Goal: Transaction & Acquisition: Purchase product/service

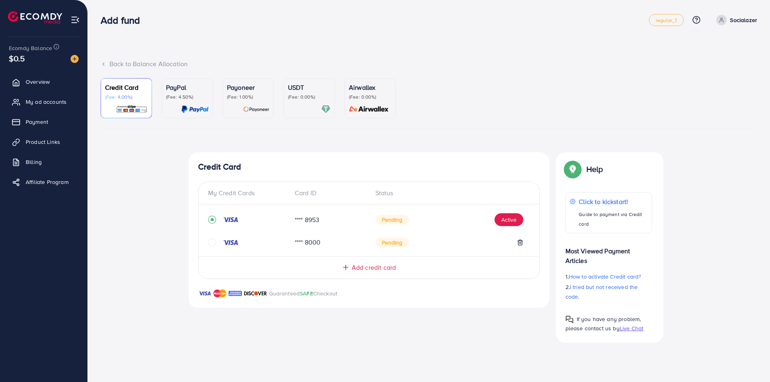
click at [299, 97] on p "(Fee: 0.00%)" at bounding box center [309, 97] width 43 height 6
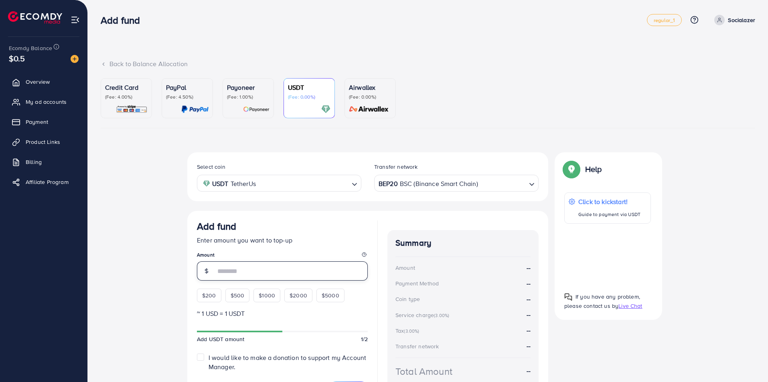
click at [272, 272] on input "number" at bounding box center [291, 271] width 152 height 19
click at [208, 295] on div "Add fund Enter amount you want to top-up Amount $200 $500 $1000 $2000 $5000" at bounding box center [282, 262] width 171 height 82
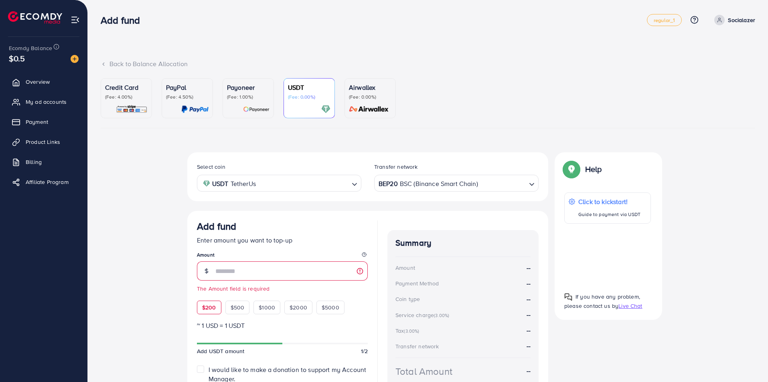
click at [213, 307] on span "$200" at bounding box center [209, 308] width 14 height 8
type input "***"
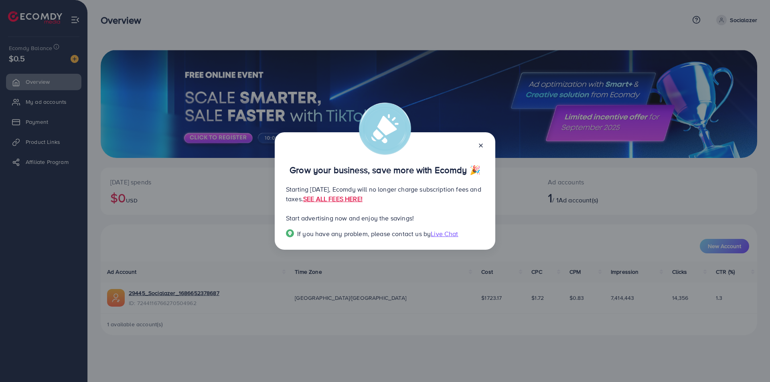
click at [481, 146] on line at bounding box center [480, 145] width 3 height 3
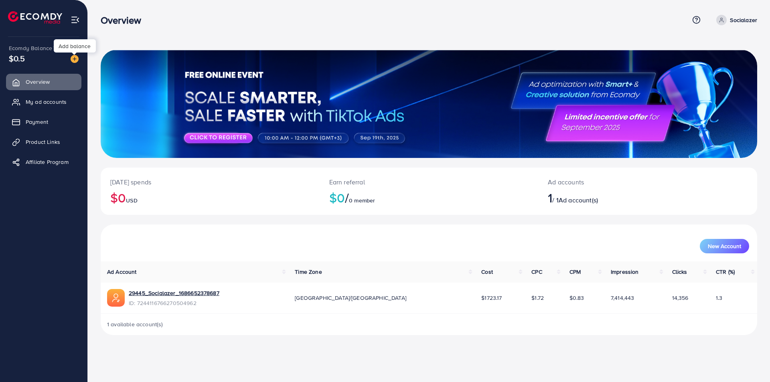
click at [78, 59] on img at bounding box center [75, 59] width 8 height 8
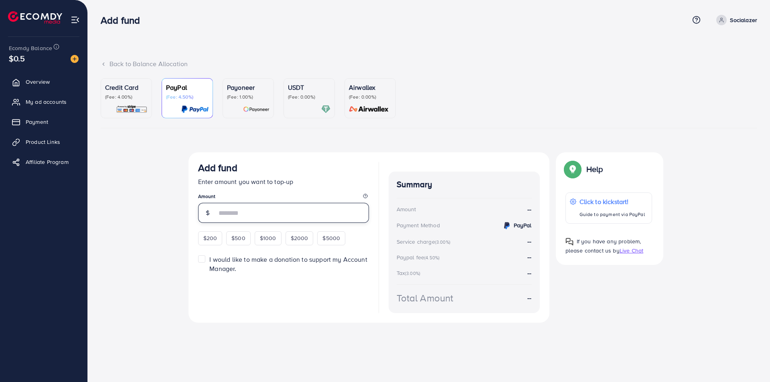
click at [240, 214] on input "number" at bounding box center [293, 213] width 152 height 20
click at [208, 235] on div "Add fund Enter amount you want to top-up Amount $200 $500 $1000 $2000 $5000" at bounding box center [283, 203] width 171 height 83
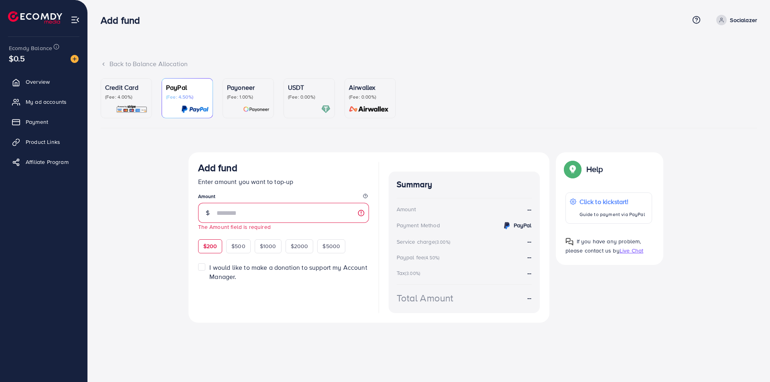
click at [207, 244] on span "$200" at bounding box center [210, 246] width 14 height 8
type input "***"
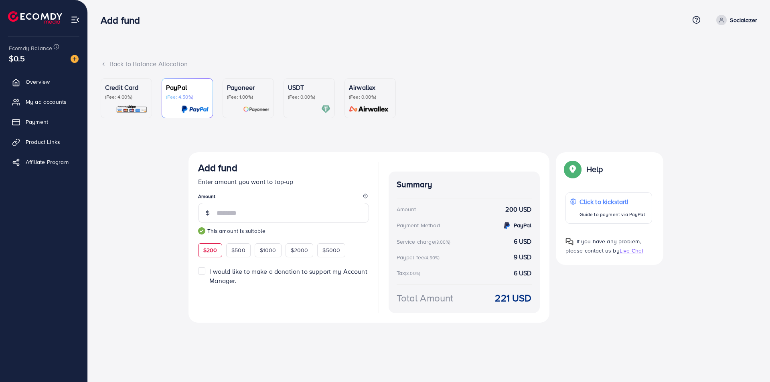
click at [305, 105] on div at bounding box center [309, 109] width 43 height 9
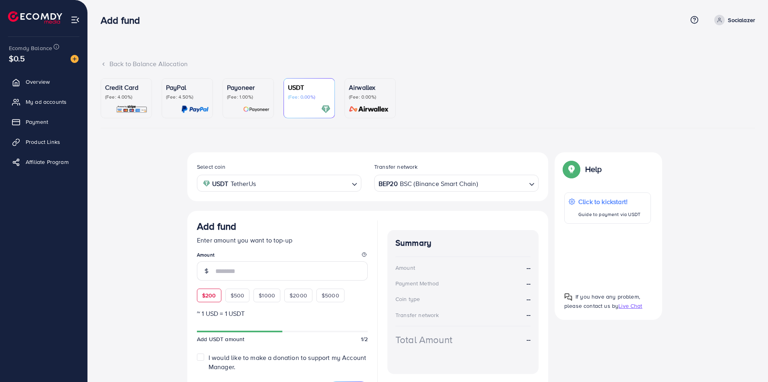
click at [209, 293] on span "$200" at bounding box center [209, 296] width 14 height 8
type input "***"
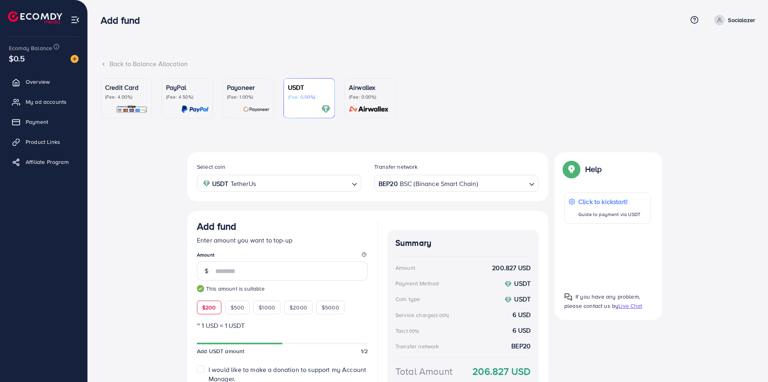
click at [146, 294] on div "Select coin USDT TetherUs Loading... Transfer network BEP20 BSC (Binance Smart …" at bounding box center [428, 288] width 655 height 272
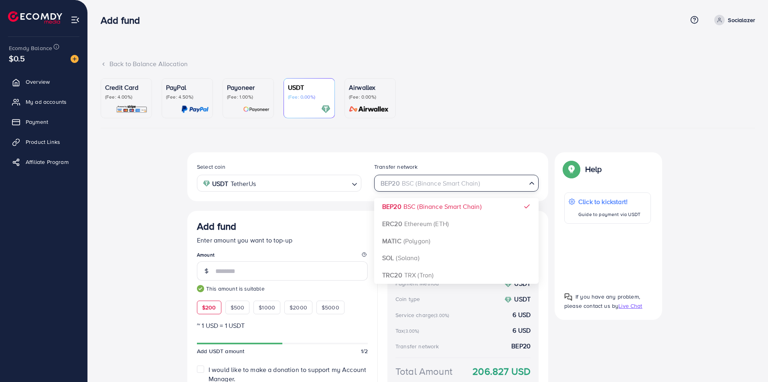
click at [535, 183] on icon "Search for option" at bounding box center [532, 183] width 8 height 8
click at [441, 277] on div "Select coin USDT TetherUs Loading... Transfer network BEP20 BSC (Binance Smart …" at bounding box center [367, 284] width 361 height 265
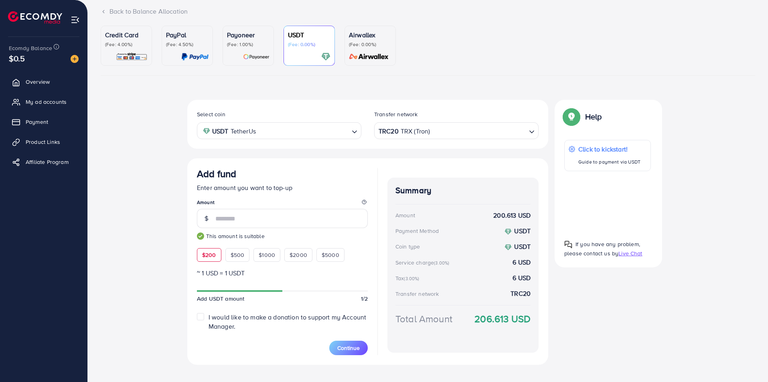
scroll to position [24, 0]
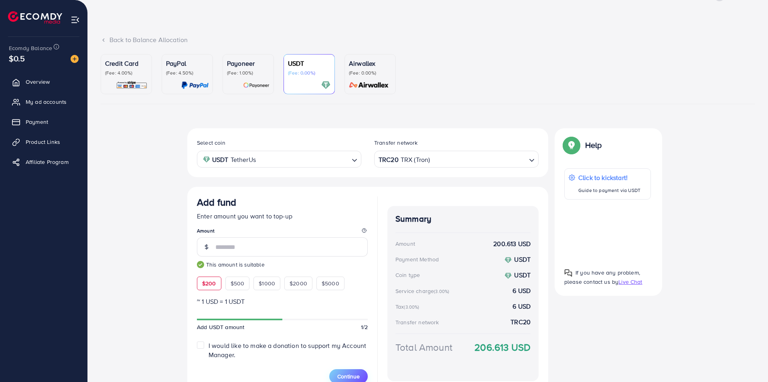
click at [356, 371] on span "Continue" at bounding box center [348, 377] width 22 height 8
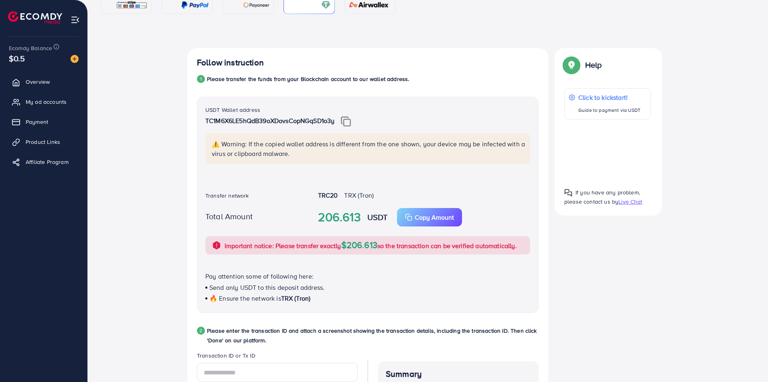
scroll to position [106, 0]
click at [351, 118] on img at bounding box center [346, 120] width 10 height 10
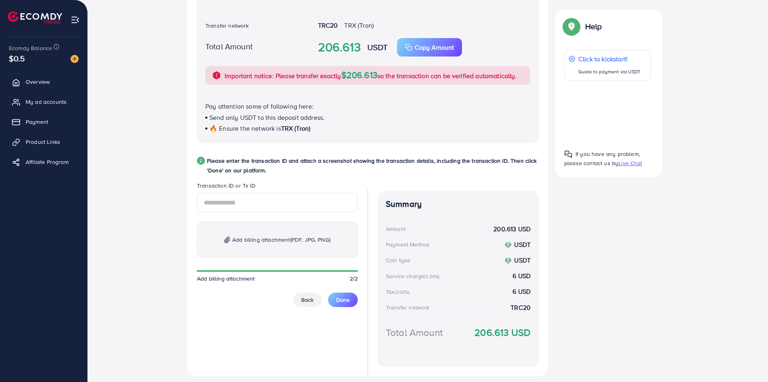
scroll to position [298, 0]
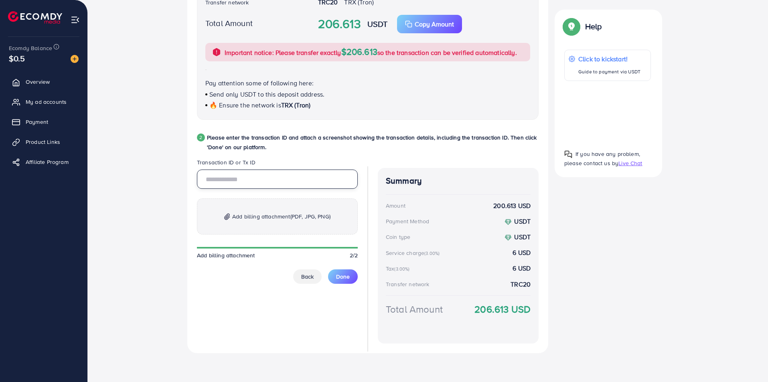
click at [248, 181] on input "text" at bounding box center [277, 179] width 161 height 19
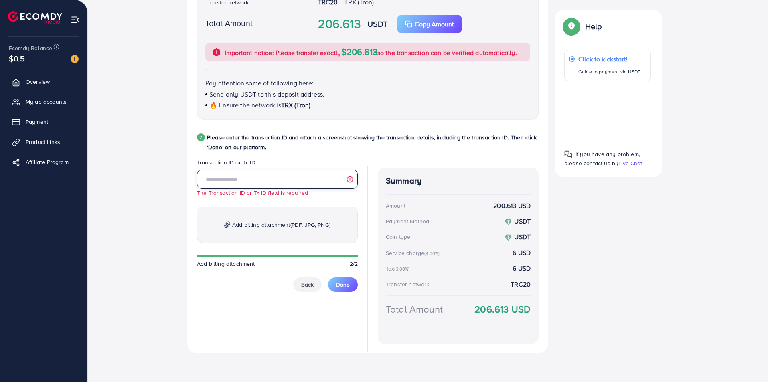
paste input "**********"
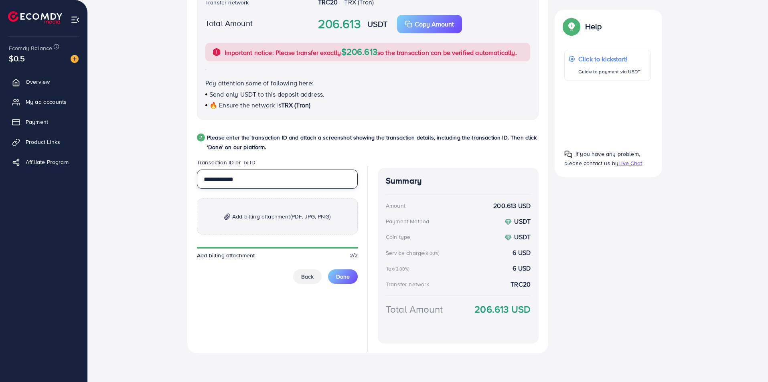
type input "**********"
click at [279, 213] on span "Add billing attachment (PDF, JPG, PNG)" at bounding box center [281, 217] width 98 height 10
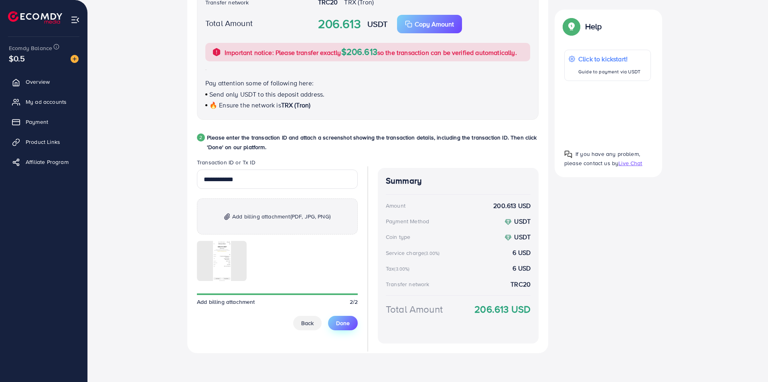
click at [344, 324] on span "Done" at bounding box center [343, 323] width 14 height 8
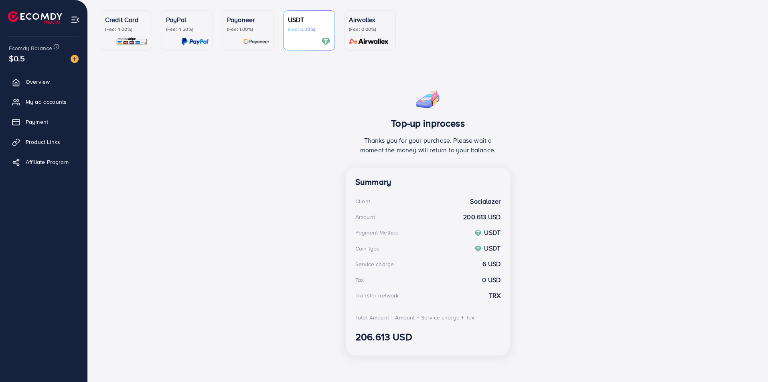
scroll to position [70, 0]
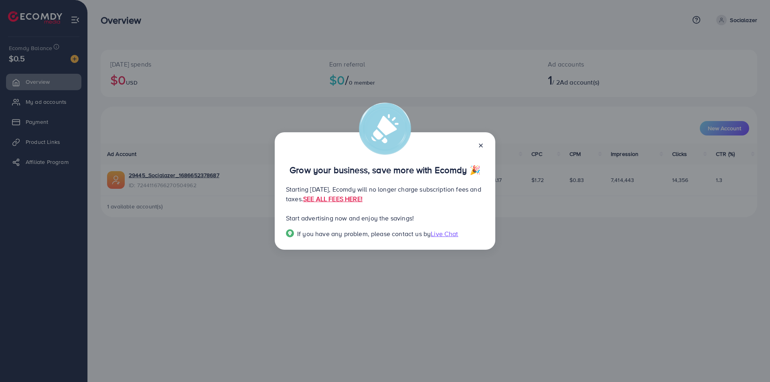
click at [482, 148] on icon at bounding box center [481, 145] width 6 height 6
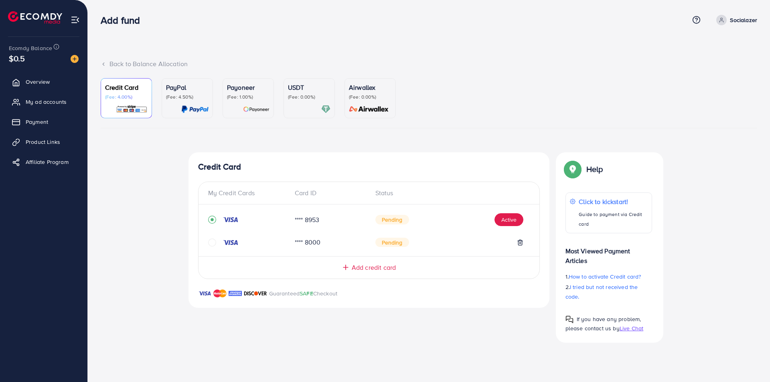
click at [129, 64] on div "Back to Balance Allocation" at bounding box center [429, 63] width 657 height 9
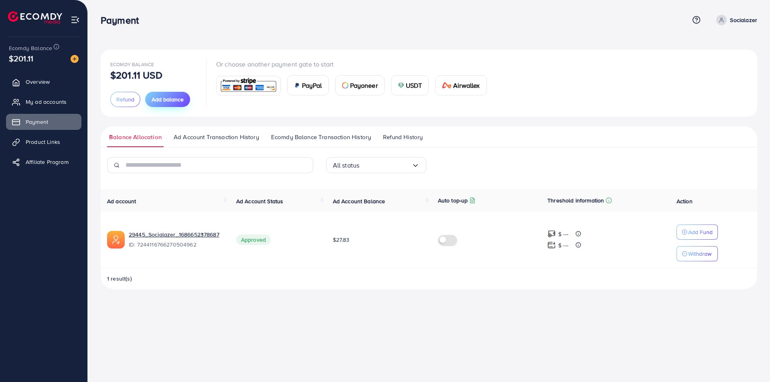
click at [167, 100] on span "Add balance" at bounding box center [168, 99] width 32 height 8
drag, startPoint x: 341, startPoint y: 244, endPoint x: 353, endPoint y: 244, distance: 11.6
click at [353, 244] on td "$27.83" at bounding box center [377, 243] width 105 height 63
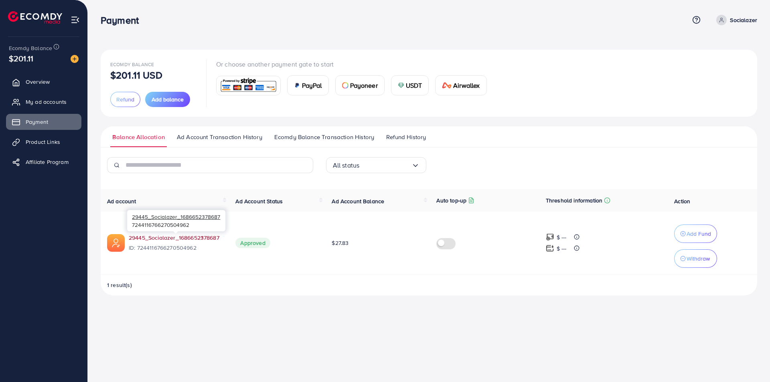
click at [212, 235] on link "29445_Socialazer_1686652378687" at bounding box center [174, 238] width 91 height 8
